Goal: Task Accomplishment & Management: Complete application form

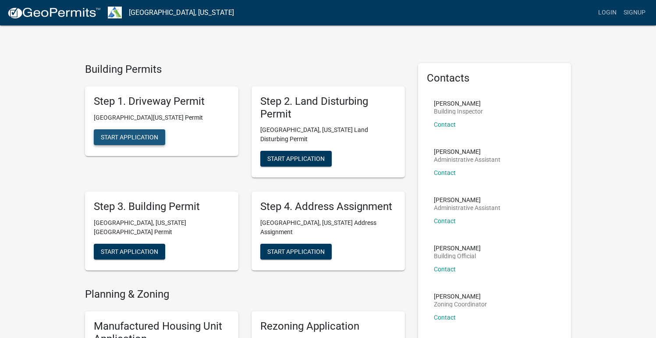
click at [139, 130] on button "Start Application" at bounding box center [129, 137] width 71 height 16
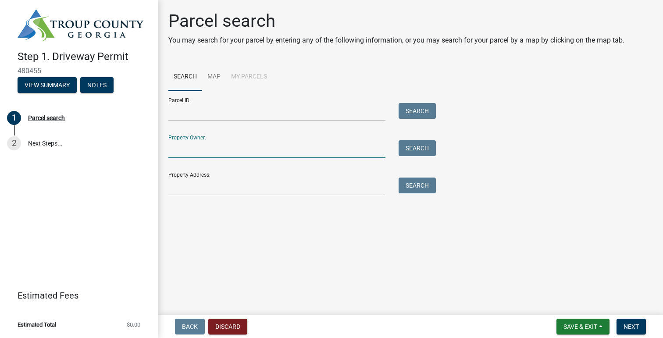
click at [192, 155] on input "Property Owner:" at bounding box center [276, 149] width 217 height 18
type input "[PERSON_NAME]"
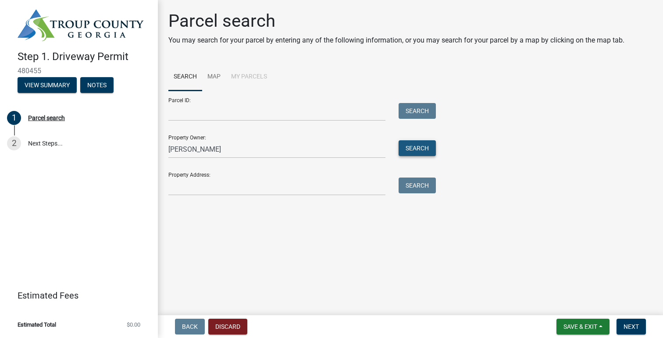
drag, startPoint x: 423, startPoint y: 149, endPoint x: 424, endPoint y: 153, distance: 4.5
click at [422, 148] on button "Search" at bounding box center [417, 148] width 37 height 16
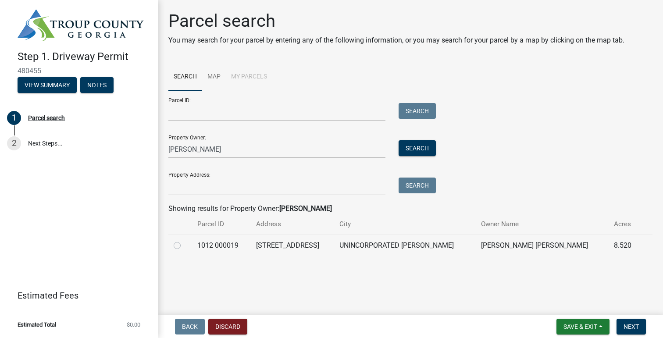
click at [184, 240] on label at bounding box center [184, 240] width 0 height 0
click at [184, 246] on 000019 "radio" at bounding box center [187, 243] width 6 height 6
radio 000019 "true"
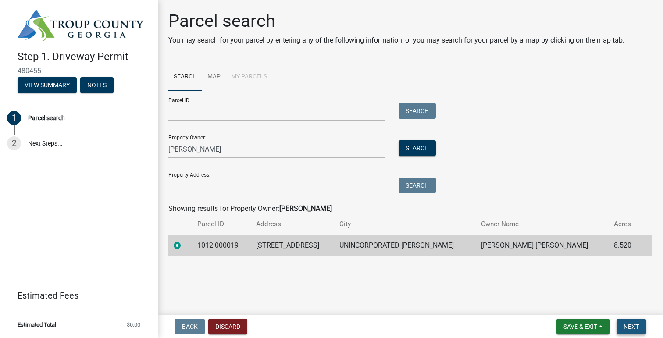
click at [631, 329] on span "Next" at bounding box center [631, 326] width 15 height 7
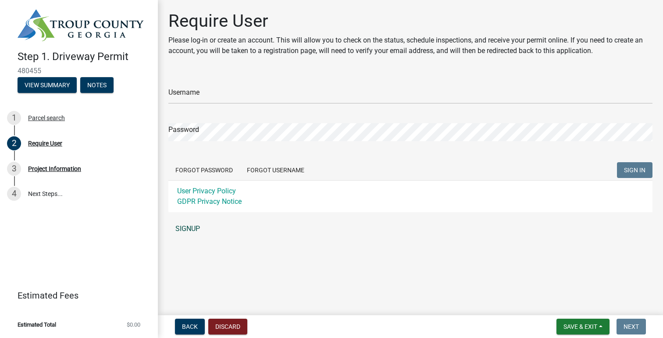
click at [192, 229] on link "SIGNUP" at bounding box center [410, 229] width 484 height 18
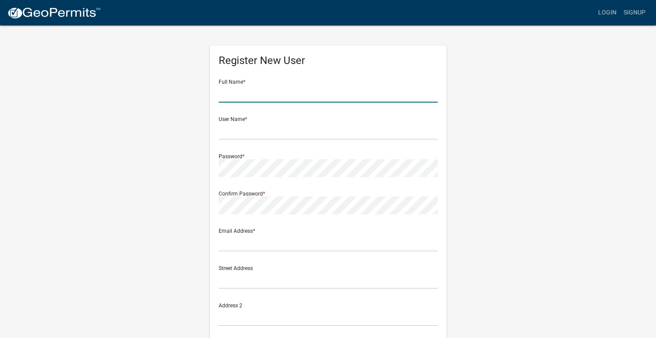
click at [235, 96] on input "text" at bounding box center [328, 94] width 219 height 18
type input "[PERSON_NAME]"
type input "[EMAIL_ADDRESS][DOMAIN_NAME]"
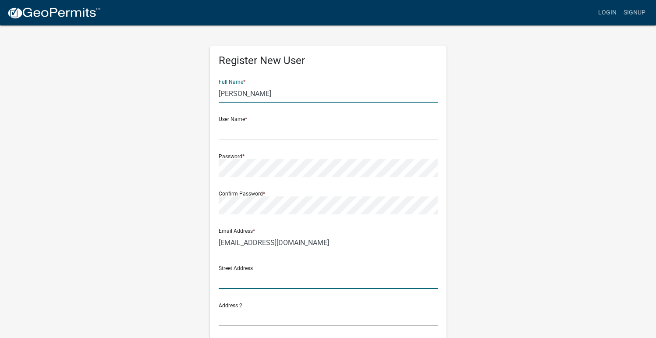
type input "[STREET_ADDRESS]"
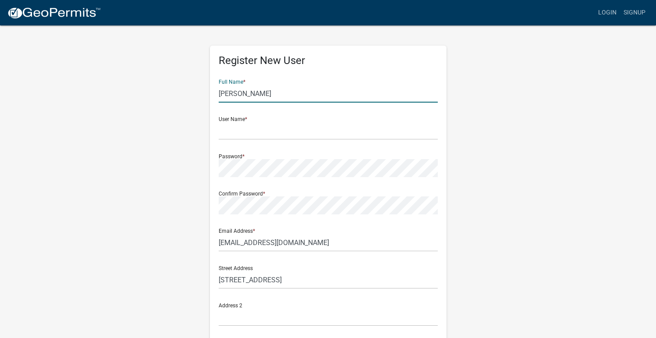
type input "Columbus"
type input "GA"
type input "31907"
type input "7623591771"
click at [228, 133] on input "text" at bounding box center [328, 131] width 219 height 18
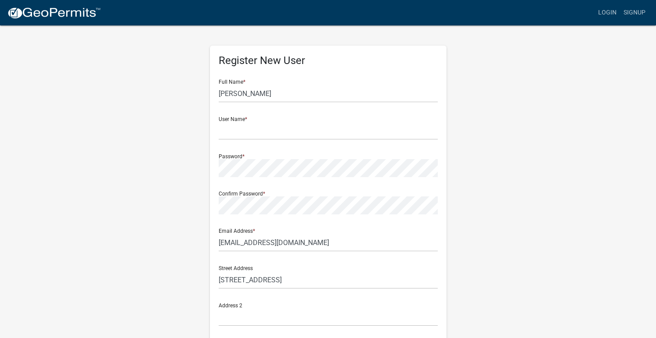
click at [519, 179] on div "Register New User Full Name * [PERSON_NAME] User Name * Password * Confirm Pass…" at bounding box center [328, 259] width 500 height 469
click at [232, 132] on input "text" at bounding box center [328, 131] width 219 height 18
type input "Ecuadorian"
click at [524, 138] on div "Register New User Full Name * [PERSON_NAME] User Name * Ecuadorian Password * C…" at bounding box center [328, 259] width 500 height 469
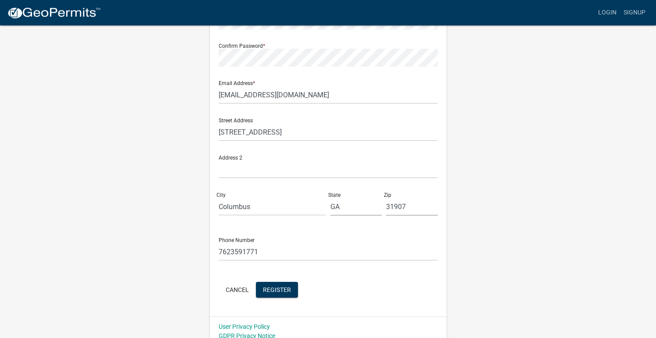
scroll to position [156, 0]
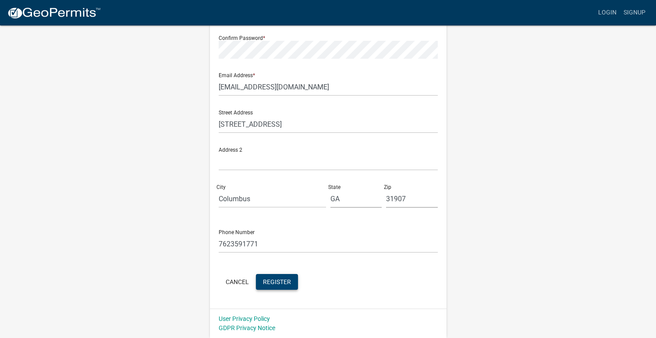
drag, startPoint x: 280, startPoint y: 283, endPoint x: 321, endPoint y: 288, distance: 41.1
click at [281, 283] on span "Register" at bounding box center [277, 281] width 28 height 7
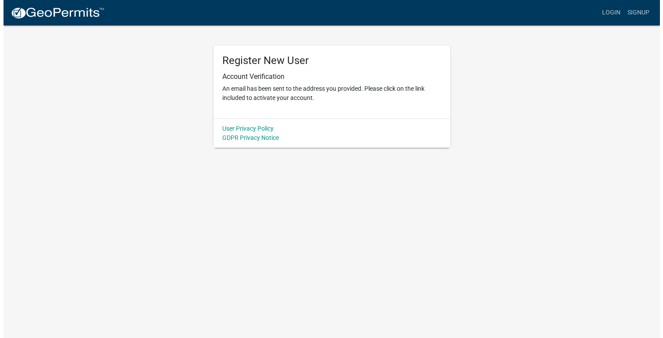
scroll to position [0, 0]
click at [613, 13] on link "Login" at bounding box center [614, 12] width 25 height 17
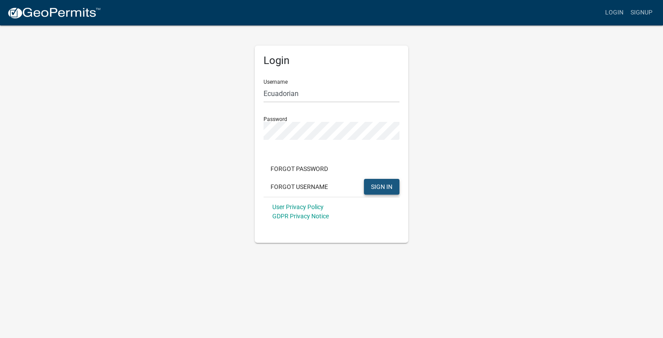
click at [389, 188] on span "SIGN IN" at bounding box center [381, 186] width 21 height 7
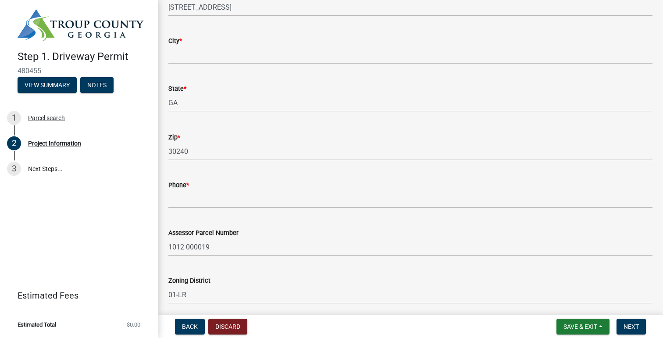
scroll to position [200, 0]
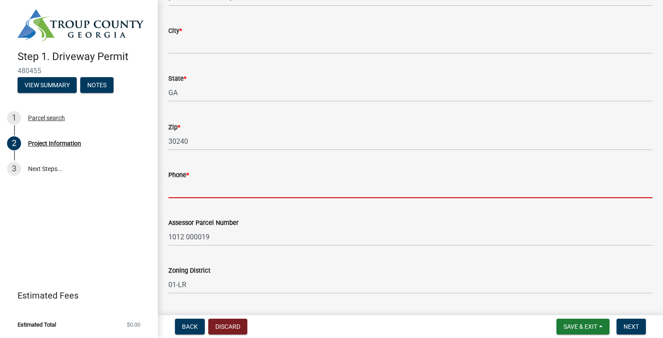
click at [205, 191] on input "Phone *" at bounding box center [410, 189] width 484 height 18
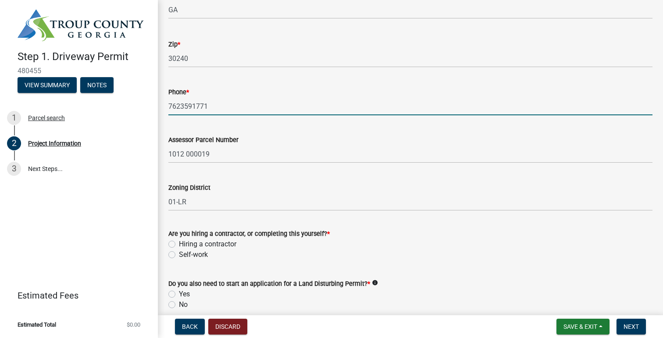
scroll to position [334, 0]
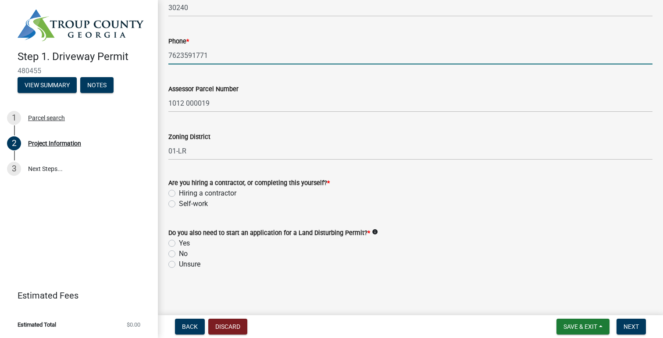
type input "7623591771"
click at [378, 231] on icon "info" at bounding box center [375, 232] width 6 height 6
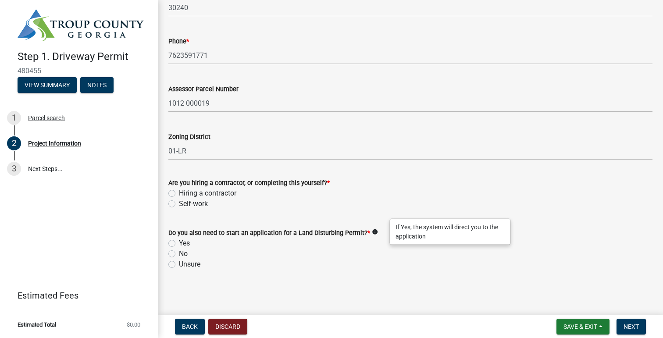
click at [328, 260] on div "Unsure" at bounding box center [410, 264] width 484 height 11
click at [179, 266] on label "Unsure" at bounding box center [189, 264] width 21 height 11
click at [179, 265] on input "Unsure" at bounding box center [182, 262] width 6 height 6
radio input "true"
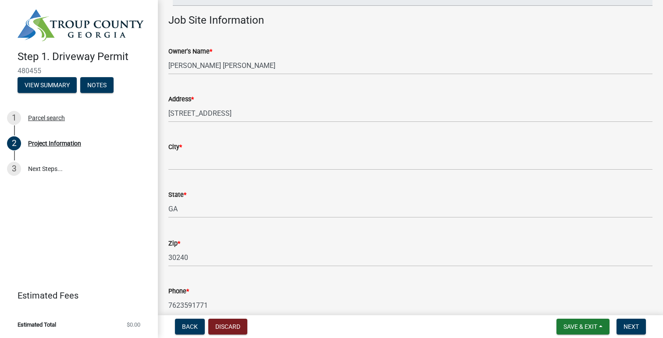
scroll to position [0, 0]
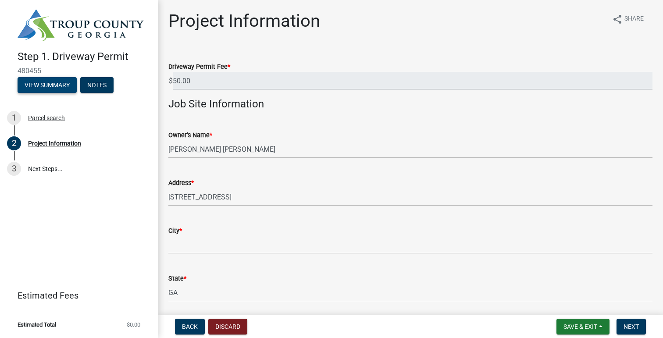
click at [43, 87] on button "View Summary" at bounding box center [47, 85] width 59 height 16
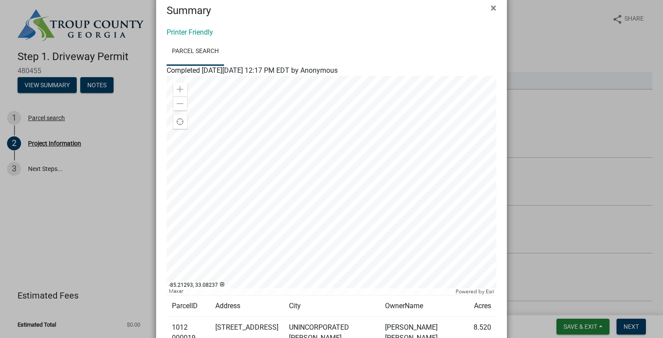
scroll to position [103, 0]
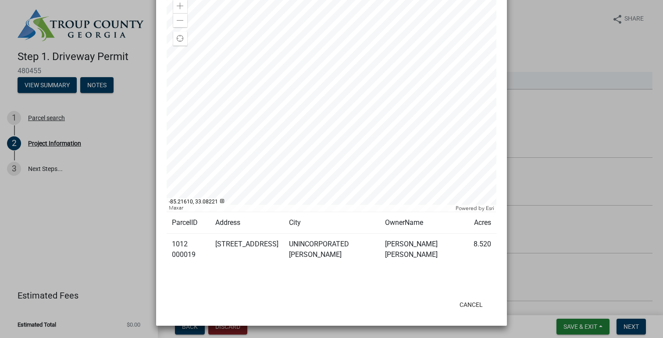
click at [315, 130] on div at bounding box center [332, 102] width 330 height 219
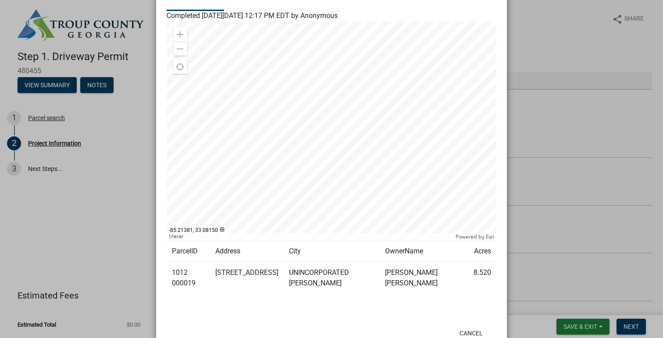
scroll to position [45, 0]
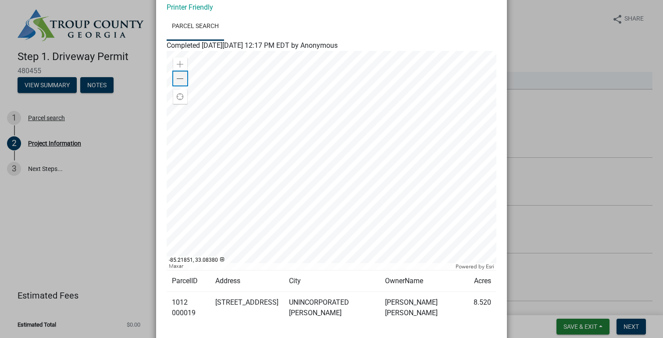
click at [177, 79] on span at bounding box center [180, 78] width 7 height 7
click at [177, 63] on span at bounding box center [180, 64] width 7 height 7
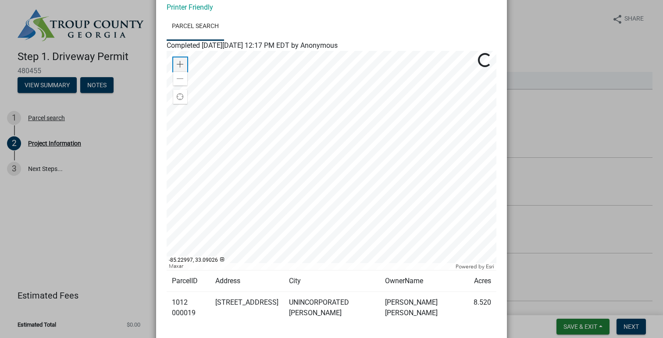
click at [177, 63] on span at bounding box center [180, 64] width 7 height 7
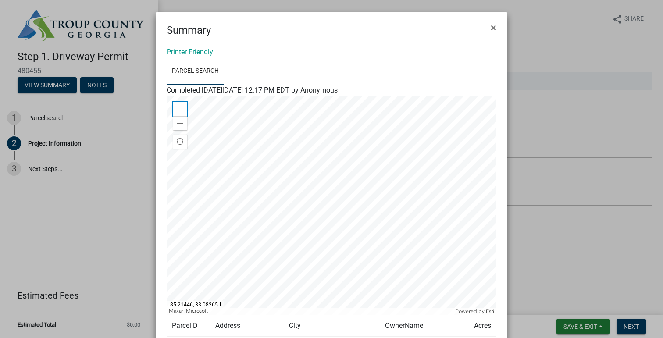
scroll to position [0, 0]
click at [491, 27] on span "×" at bounding box center [494, 28] width 6 height 12
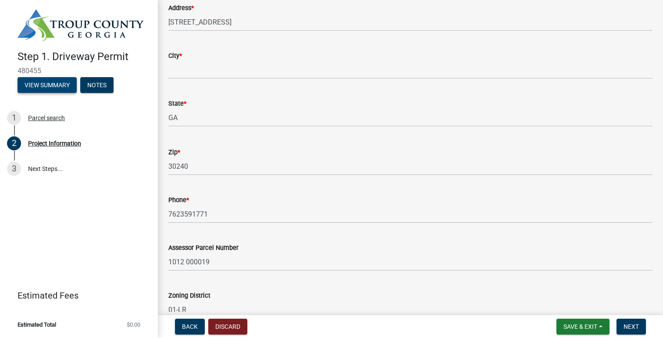
scroll to position [334, 0]
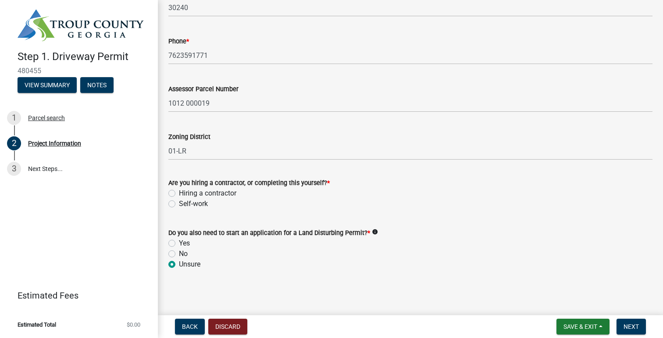
click at [179, 194] on label "Hiring a contractor" at bounding box center [207, 193] width 57 height 11
click at [179, 193] on label "Hiring a contractor" at bounding box center [207, 193] width 57 height 11
click at [179, 193] on input "Hiring a contractor" at bounding box center [182, 191] width 6 height 6
radio input "true"
click at [636, 325] on span "Next" at bounding box center [631, 326] width 15 height 7
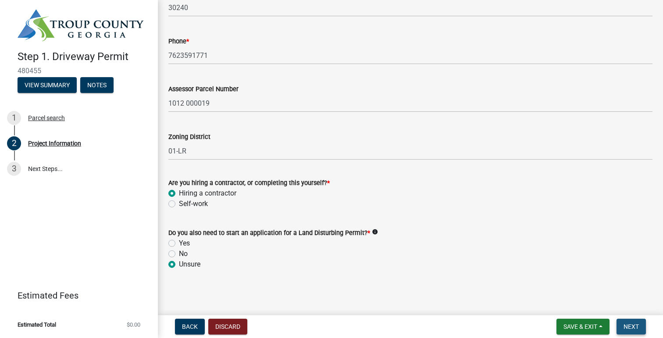
scroll to position [344, 0]
click at [628, 325] on span "Next" at bounding box center [631, 326] width 15 height 7
click at [627, 324] on span "Next" at bounding box center [631, 326] width 15 height 7
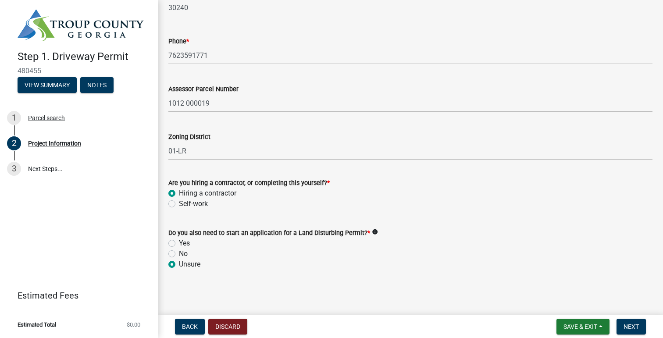
click at [554, 249] on div "No" at bounding box center [410, 254] width 484 height 11
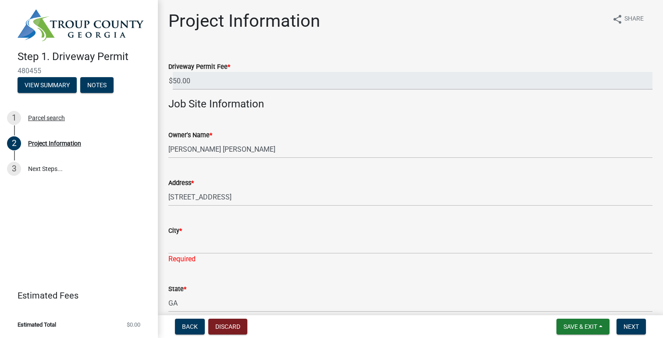
scroll to position [133, 0]
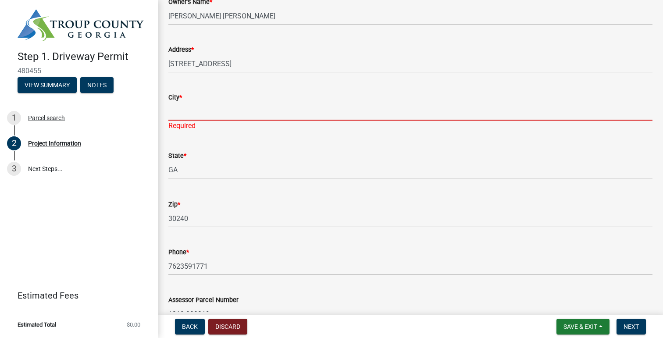
click at [187, 114] on input "City *" at bounding box center [410, 112] width 484 height 18
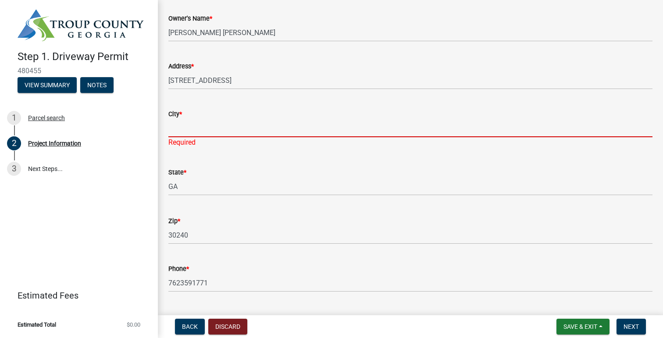
scroll to position [92, 0]
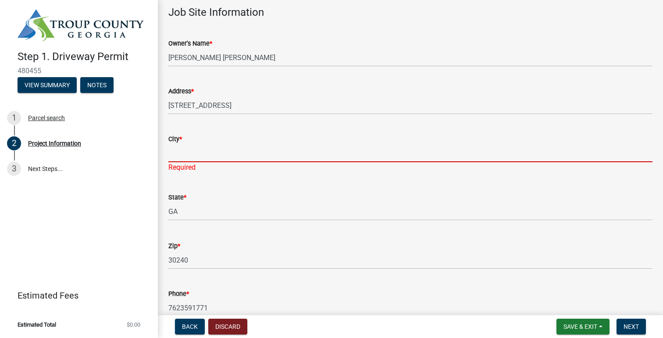
click at [185, 147] on input "City *" at bounding box center [410, 153] width 484 height 18
click at [186, 147] on input "City *" at bounding box center [410, 153] width 484 height 18
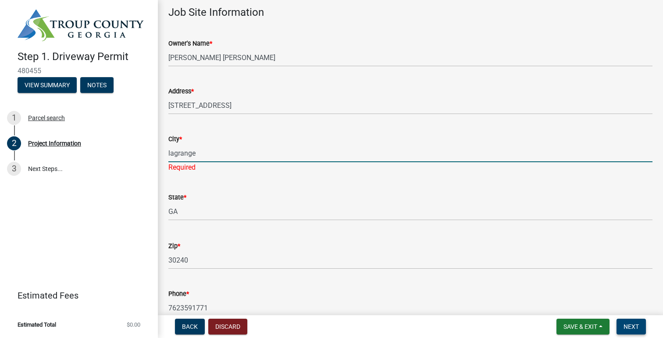
type input "lagrange"
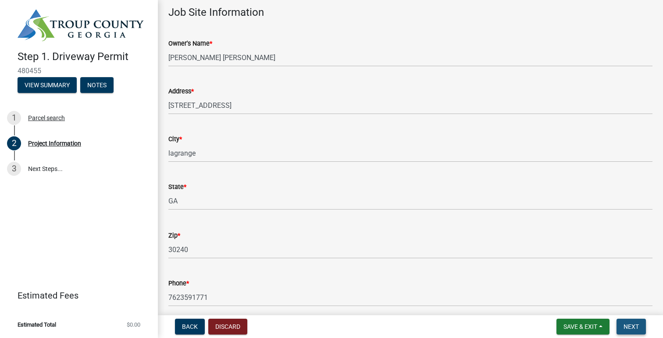
click at [633, 327] on span "Next" at bounding box center [631, 326] width 15 height 7
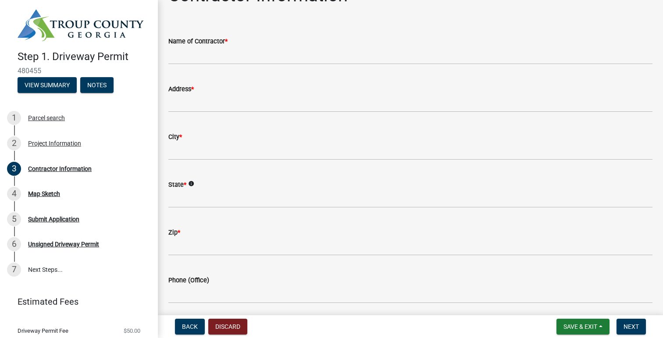
scroll to position [0, 0]
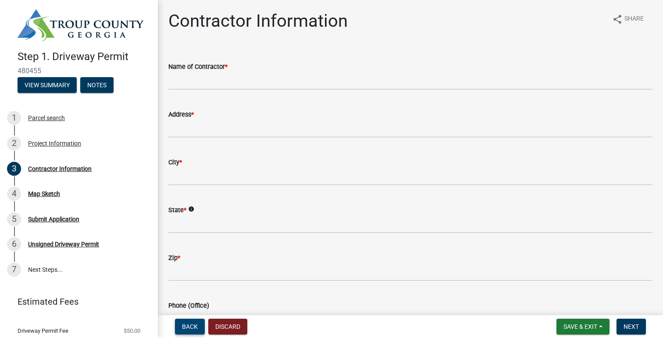
click at [183, 327] on span "Back" at bounding box center [190, 326] width 16 height 7
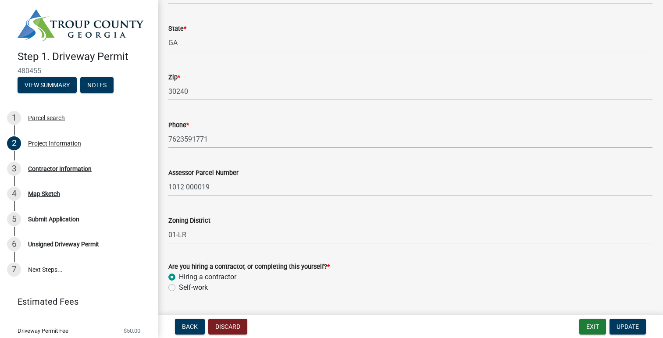
scroll to position [334, 0]
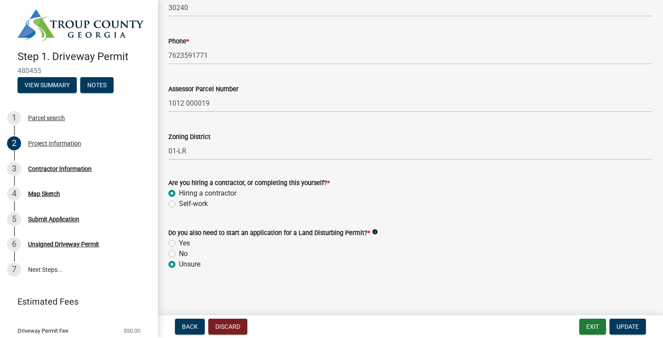
click at [179, 203] on label "Self-work" at bounding box center [193, 204] width 29 height 11
click at [179, 203] on input "Self-work" at bounding box center [182, 202] width 6 height 6
radio input "true"
click at [630, 325] on span "Update" at bounding box center [628, 326] width 22 height 7
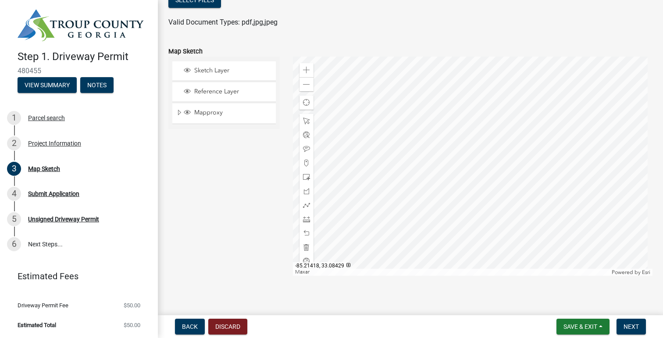
scroll to position [119, 0]
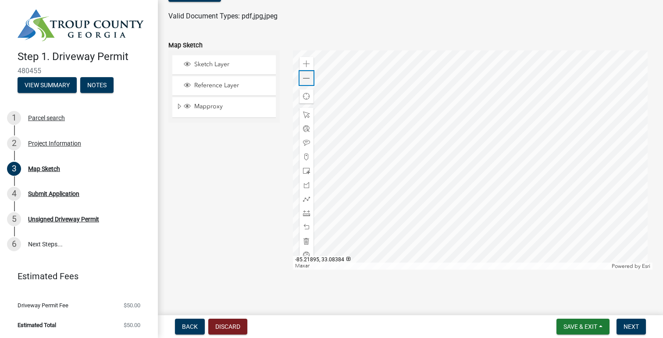
click at [305, 78] on span at bounding box center [306, 78] width 7 height 7
click at [305, 79] on span at bounding box center [306, 78] width 7 height 7
click at [303, 63] on span at bounding box center [306, 64] width 7 height 7
click at [215, 107] on span "Mapproxy" at bounding box center [232, 107] width 81 height 8
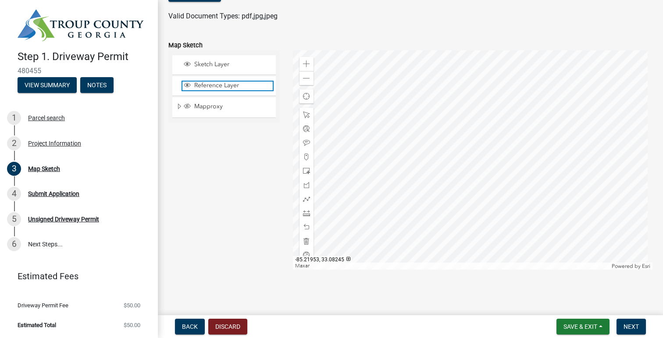
click at [225, 83] on span "Reference Layer" at bounding box center [232, 86] width 81 height 8
click at [212, 85] on span "Reference Layer" at bounding box center [232, 86] width 81 height 8
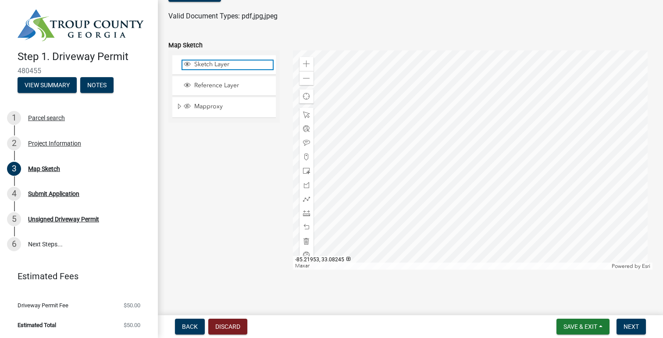
click at [217, 64] on span "Sketch Layer" at bounding box center [232, 65] width 81 height 8
click at [467, 164] on div at bounding box center [473, 159] width 360 height 219
click at [435, 161] on div at bounding box center [473, 159] width 360 height 219
click at [216, 64] on span "Sketch Layer" at bounding box center [232, 65] width 81 height 8
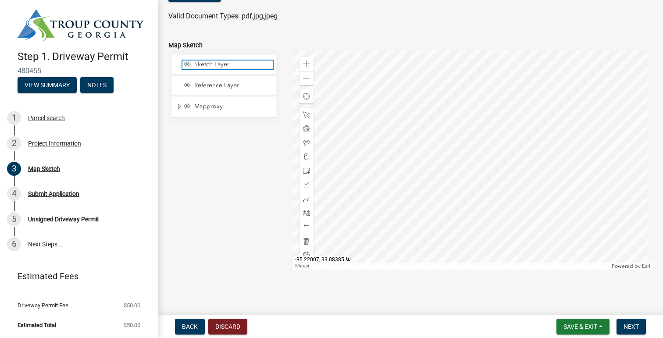
click at [213, 68] on span "Sketch Layer" at bounding box center [232, 65] width 81 height 8
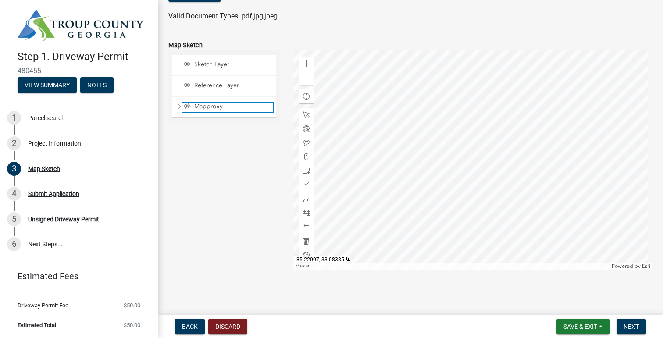
click at [203, 108] on span "Mapproxy" at bounding box center [232, 107] width 81 height 8
click at [187, 104] on span "Layer List" at bounding box center [187, 106] width 7 height 7
click at [397, 140] on div at bounding box center [473, 159] width 360 height 219
click at [303, 61] on span at bounding box center [306, 64] width 7 height 7
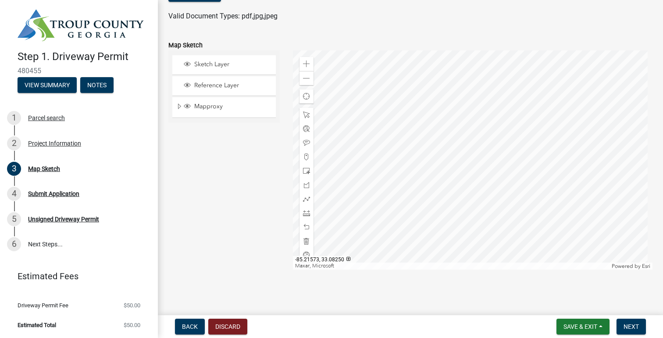
click at [510, 180] on div at bounding box center [473, 159] width 360 height 219
click at [214, 168] on div "Sketch Layer Reference Layer Mapproxy Address Points Fire Stations Waterlines R…" at bounding box center [224, 159] width 125 height 219
